Goal: Task Accomplishment & Management: Use online tool/utility

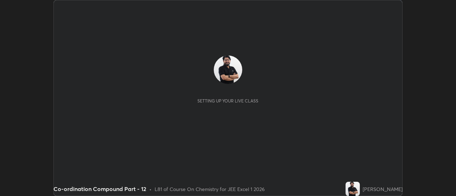
scroll to position [196, 456]
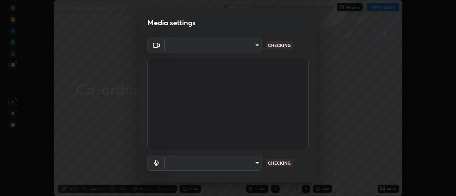
type input "0be616c92c2879d8fe19306c4b8383fc9b13f77197a30f876870ce6c7906effd"
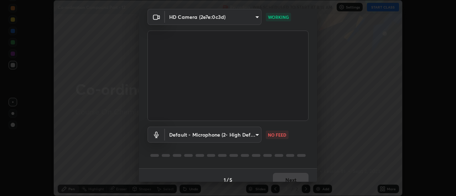
scroll to position [37, 0]
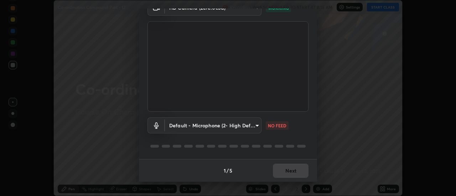
click at [220, 124] on body "Erase all Co-ordination Compound Part - 12 Recording WAS SCHEDULED TO START AT …" at bounding box center [228, 98] width 456 height 196
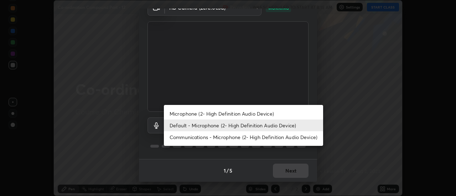
click at [202, 115] on li "Microphone (2- High Definition Audio Device)" at bounding box center [243, 114] width 159 height 12
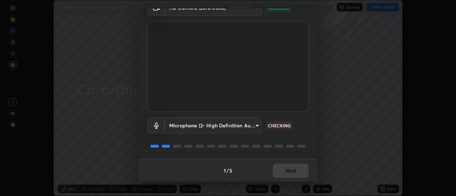
click at [199, 126] on body "Erase all Co-ordination Compound Part - 12 Recording WAS SCHEDULED TO START AT …" at bounding box center [228, 98] width 456 height 196
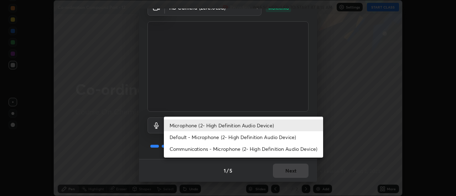
click at [187, 137] on li "Default - Microphone (2- High Definition Audio Device)" at bounding box center [243, 137] width 159 height 12
type input "default"
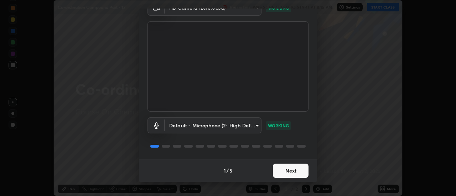
click at [289, 170] on button "Next" at bounding box center [291, 171] width 36 height 14
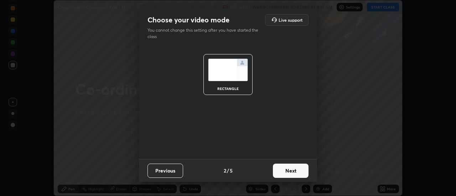
click at [295, 171] on button "Next" at bounding box center [291, 171] width 36 height 14
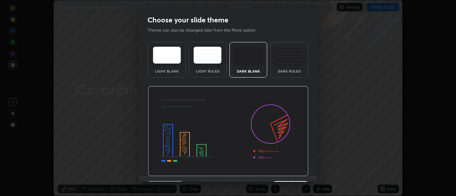
scroll to position [17, 0]
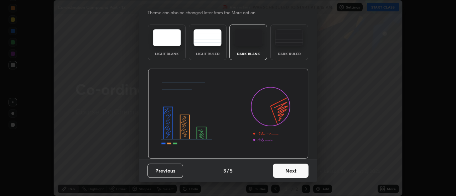
click at [292, 172] on button "Next" at bounding box center [291, 171] width 36 height 14
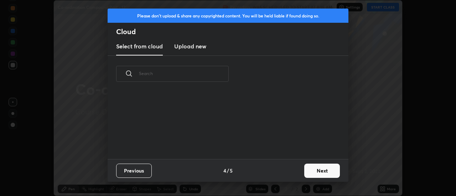
scroll to position [0, 0]
click at [323, 168] on button "Next" at bounding box center [322, 171] width 36 height 14
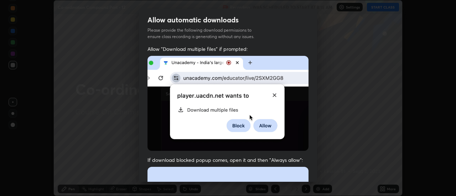
click at [317, 166] on div "Allow automatic downloads Please provide the following download permissions to …" at bounding box center [228, 98] width 456 height 196
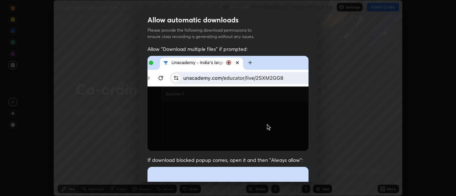
click at [317, 166] on div "Allow automatic downloads Please provide the following download permissions to …" at bounding box center [228, 98] width 456 height 196
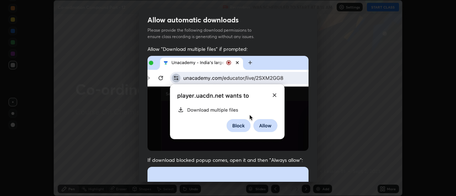
click at [317, 166] on div "Allow automatic downloads Please provide the following download permissions to …" at bounding box center [228, 98] width 456 height 196
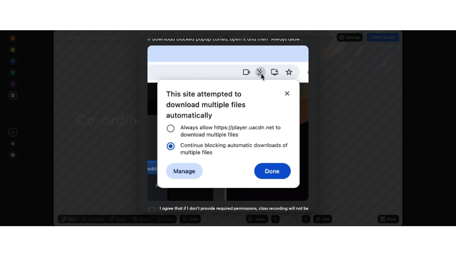
scroll to position [183, 0]
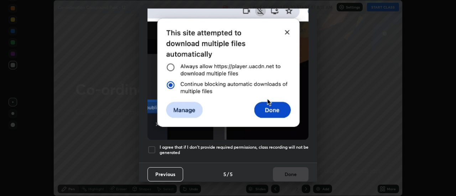
click at [317, 172] on div "Allow automatic downloads Please provide the following download permissions to …" at bounding box center [228, 98] width 456 height 196
click at [153, 146] on div at bounding box center [151, 150] width 9 height 9
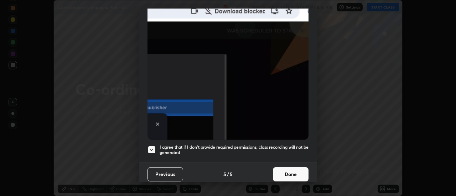
click at [285, 170] on button "Done" at bounding box center [291, 174] width 36 height 14
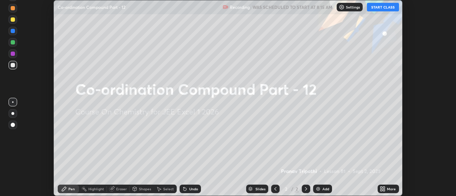
click at [383, 188] on icon at bounding box center [384, 188] width 2 height 2
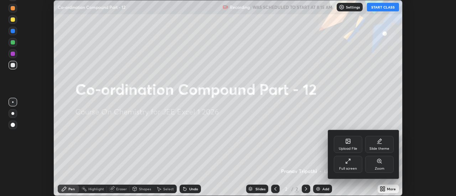
click at [350, 164] on div "Full screen" at bounding box center [348, 164] width 28 height 17
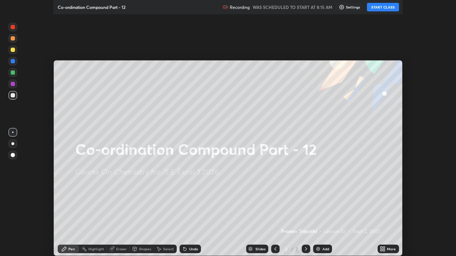
scroll to position [256, 456]
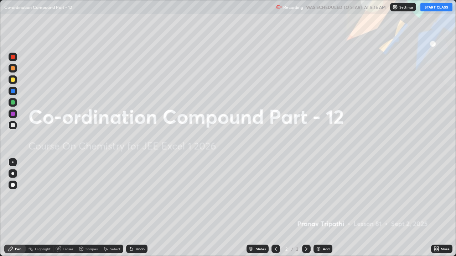
click at [431, 9] on button "START CLASS" at bounding box center [436, 7] width 32 height 9
click at [323, 196] on div "Add" at bounding box center [326, 249] width 7 height 4
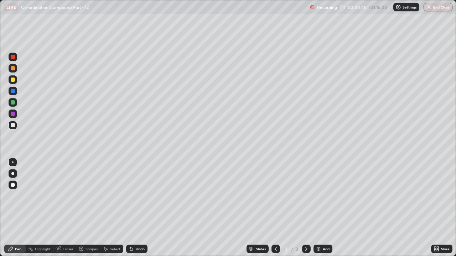
click at [14, 103] on div at bounding box center [13, 102] width 4 height 4
click at [13, 80] on div at bounding box center [13, 80] width 4 height 4
click at [16, 100] on div at bounding box center [13, 102] width 9 height 9
click at [321, 196] on div "Add" at bounding box center [322, 249] width 19 height 9
click at [16, 70] on div at bounding box center [13, 68] width 9 height 9
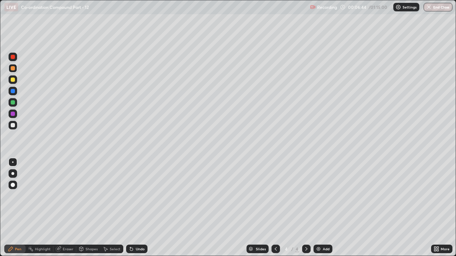
click at [13, 82] on div at bounding box center [13, 80] width 4 height 4
click at [14, 103] on div at bounding box center [13, 102] width 4 height 4
click at [15, 68] on div at bounding box center [13, 68] width 9 height 9
click at [321, 196] on div "Add" at bounding box center [322, 249] width 19 height 9
click at [14, 124] on div at bounding box center [13, 125] width 4 height 4
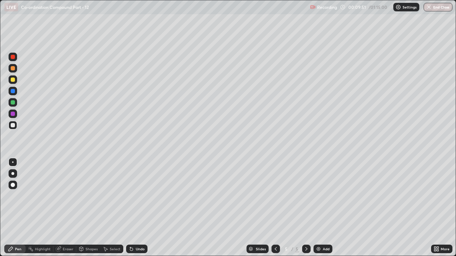
click at [15, 102] on div at bounding box center [13, 102] width 9 height 9
click at [13, 126] on div at bounding box center [13, 125] width 4 height 4
click at [320, 196] on img at bounding box center [318, 249] width 6 height 6
click at [14, 103] on div at bounding box center [13, 102] width 4 height 4
click at [14, 125] on div at bounding box center [13, 125] width 4 height 4
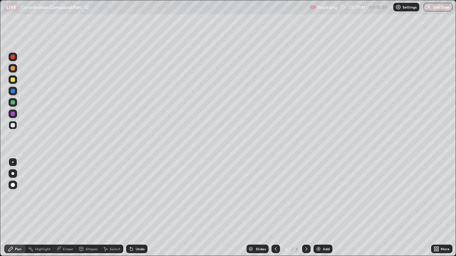
click at [13, 80] on div at bounding box center [13, 80] width 4 height 4
click at [323, 196] on div "Add" at bounding box center [326, 249] width 7 height 4
click at [15, 101] on div at bounding box center [13, 102] width 9 height 9
click at [14, 115] on div at bounding box center [13, 114] width 4 height 4
click at [13, 79] on div at bounding box center [13, 80] width 4 height 4
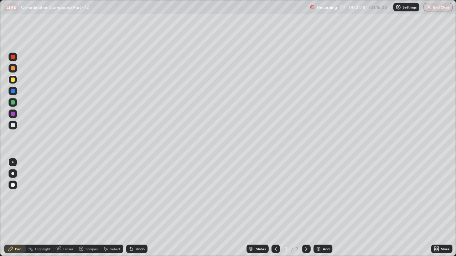
click at [67, 196] on div "Eraser" at bounding box center [68, 249] width 11 height 4
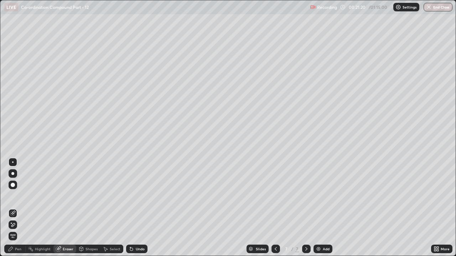
click at [17, 196] on div "Pen" at bounding box center [18, 249] width 6 height 4
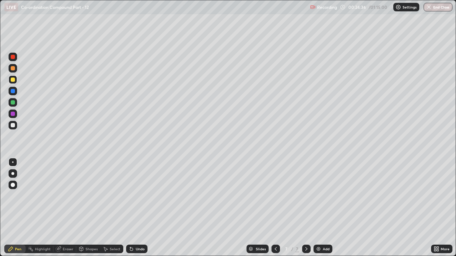
click at [319, 196] on img at bounding box center [318, 249] width 6 height 6
click at [13, 68] on div at bounding box center [13, 68] width 4 height 4
click at [12, 78] on div at bounding box center [13, 80] width 4 height 4
click at [15, 71] on div at bounding box center [13, 68] width 9 height 9
click at [14, 124] on div at bounding box center [13, 125] width 4 height 4
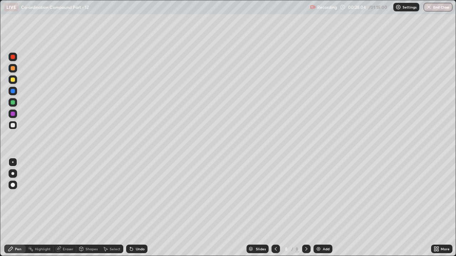
click at [13, 80] on div at bounding box center [13, 80] width 4 height 4
click at [14, 103] on div at bounding box center [13, 102] width 4 height 4
click at [12, 126] on div at bounding box center [13, 125] width 4 height 4
click at [323, 196] on div "Add" at bounding box center [326, 249] width 7 height 4
click at [319, 196] on img at bounding box center [318, 249] width 6 height 6
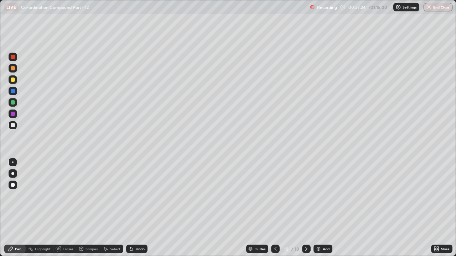
click at [13, 80] on div at bounding box center [13, 80] width 4 height 4
click at [15, 68] on div at bounding box center [13, 68] width 9 height 9
click at [16, 81] on div at bounding box center [13, 79] width 9 height 9
click at [13, 68] on div at bounding box center [13, 68] width 4 height 4
click at [68, 196] on div "Eraser" at bounding box center [68, 249] width 11 height 4
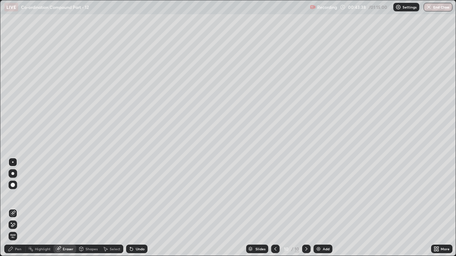
click at [19, 196] on div "Pen" at bounding box center [18, 249] width 6 height 4
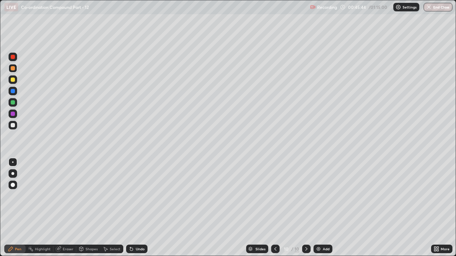
click at [319, 196] on img at bounding box center [318, 249] width 6 height 6
click at [320, 196] on img at bounding box center [318, 249] width 6 height 6
click at [12, 104] on div at bounding box center [13, 102] width 4 height 4
click at [14, 80] on div at bounding box center [13, 80] width 4 height 4
click at [14, 68] on div at bounding box center [13, 68] width 4 height 4
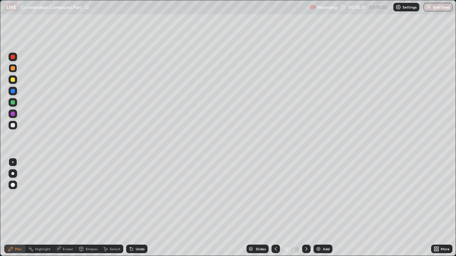
click at [12, 57] on div at bounding box center [13, 57] width 4 height 4
click at [13, 68] on div at bounding box center [13, 68] width 4 height 4
click at [13, 102] on div at bounding box center [13, 102] width 4 height 4
click at [323, 196] on div "Add" at bounding box center [326, 249] width 7 height 4
click at [14, 114] on div at bounding box center [13, 114] width 4 height 4
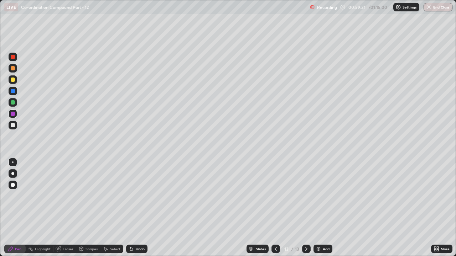
click at [320, 196] on img at bounding box center [318, 249] width 6 height 6
click at [16, 124] on div at bounding box center [13, 125] width 9 height 9
click at [13, 81] on div at bounding box center [13, 80] width 4 height 4
click at [68, 196] on div "Eraser" at bounding box center [68, 249] width 11 height 4
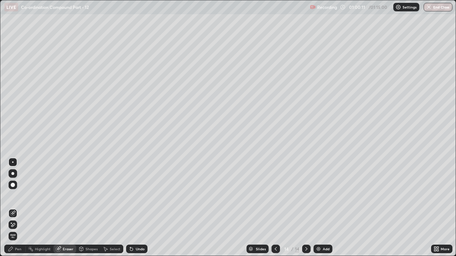
click at [16, 196] on div "Pen" at bounding box center [18, 249] width 6 height 4
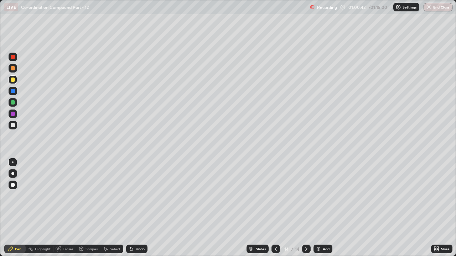
click at [15, 124] on div at bounding box center [13, 125] width 4 height 4
click at [320, 196] on img at bounding box center [318, 249] width 6 height 6
click at [275, 196] on icon at bounding box center [276, 249] width 6 height 6
click at [12, 113] on div at bounding box center [13, 114] width 4 height 4
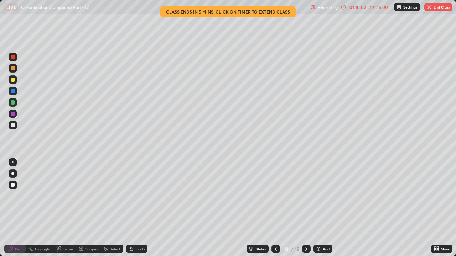
click at [15, 79] on div at bounding box center [13, 80] width 4 height 4
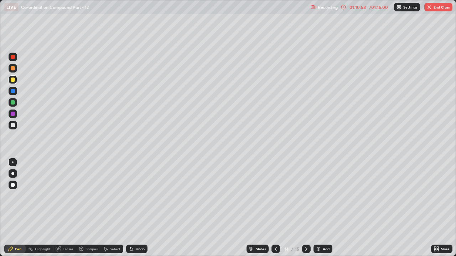
click at [69, 196] on div "Eraser" at bounding box center [68, 249] width 11 height 4
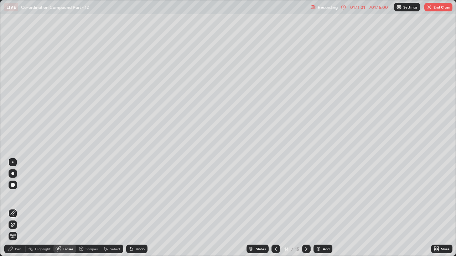
click at [19, 196] on div "Pen" at bounding box center [18, 249] width 6 height 4
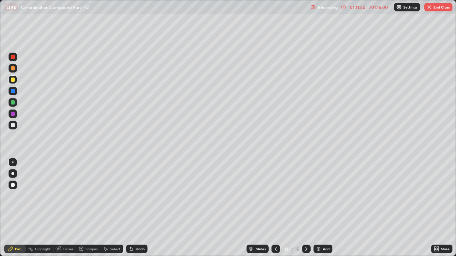
click at [323, 196] on div "Add" at bounding box center [326, 249] width 7 height 4
click at [15, 69] on div at bounding box center [13, 68] width 4 height 4
click at [278, 196] on div at bounding box center [275, 249] width 9 height 9
click at [324, 196] on div "Add" at bounding box center [326, 249] width 7 height 4
click at [67, 196] on div "Eraser" at bounding box center [68, 249] width 11 height 4
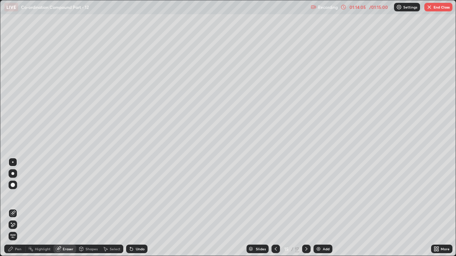
click at [19, 196] on div "Pen" at bounding box center [18, 249] width 6 height 4
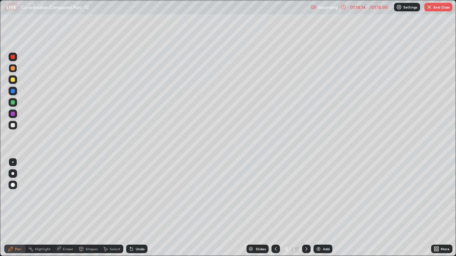
click at [15, 79] on div at bounding box center [13, 80] width 4 height 4
click at [63, 196] on div "Eraser" at bounding box center [68, 249] width 11 height 4
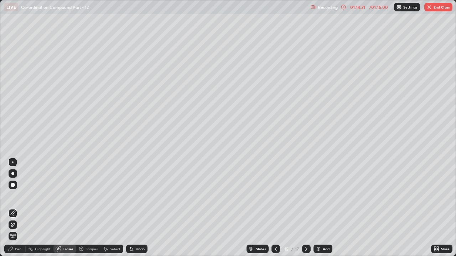
click at [20, 196] on div "Pen" at bounding box center [18, 249] width 6 height 4
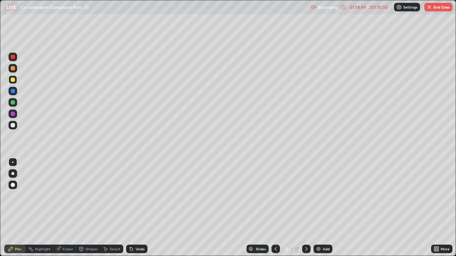
click at [275, 196] on icon at bounding box center [276, 249] width 6 height 6
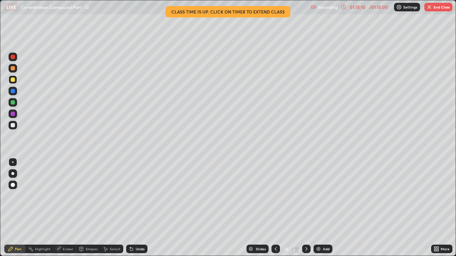
click at [305, 196] on icon at bounding box center [306, 249] width 6 height 6
click at [275, 196] on icon at bounding box center [276, 249] width 6 height 6
click at [305, 196] on icon at bounding box center [306, 249] width 6 height 6
click at [325, 196] on div "Add" at bounding box center [326, 249] width 7 height 4
click at [278, 196] on div at bounding box center [275, 249] width 9 height 9
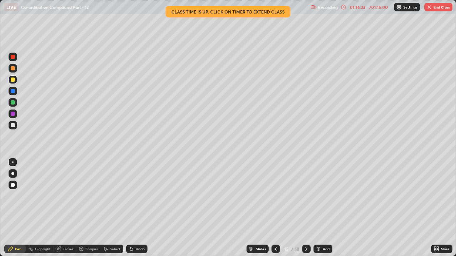
click at [277, 196] on icon at bounding box center [276, 249] width 6 height 6
click at [305, 196] on icon at bounding box center [306, 249] width 6 height 6
click at [320, 196] on img at bounding box center [318, 249] width 6 height 6
click at [275, 196] on icon at bounding box center [276, 249] width 6 height 6
click at [277, 196] on icon at bounding box center [276, 249] width 6 height 6
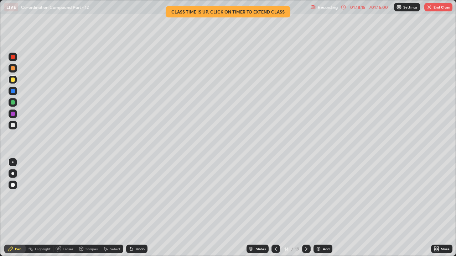
click at [438, 6] on button "End Class" at bounding box center [438, 7] width 28 height 9
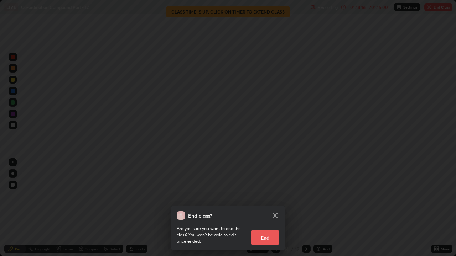
click at [273, 196] on button "End" at bounding box center [265, 238] width 28 height 14
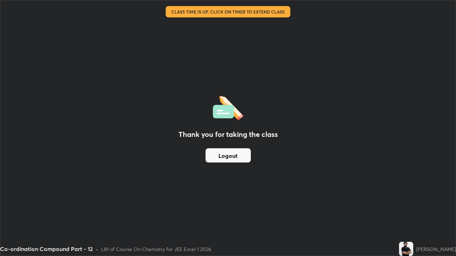
click at [232, 156] on button "Logout" at bounding box center [227, 155] width 45 height 14
